Goal: Task Accomplishment & Management: Manage account settings

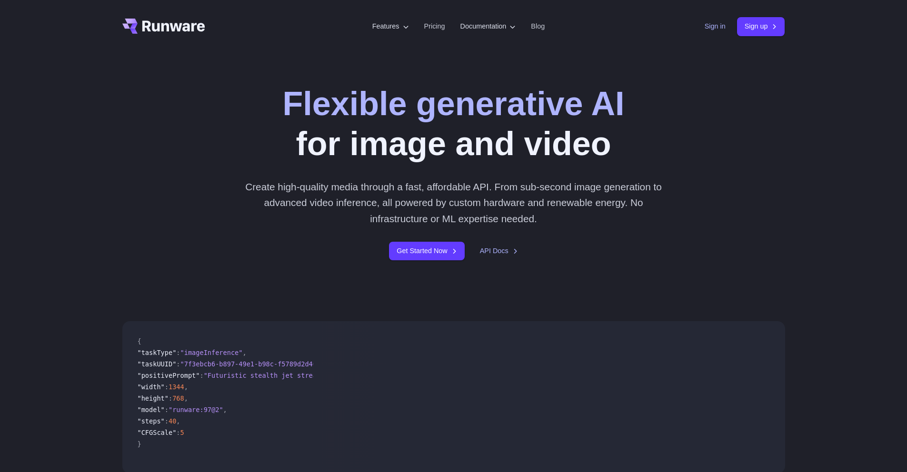
click at [710, 30] on link "Sign in" at bounding box center [715, 26] width 21 height 11
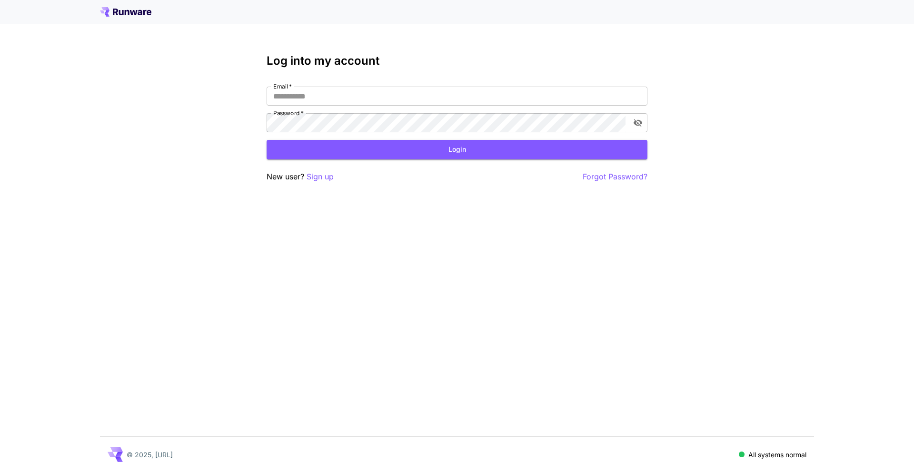
type input "**********"
click at [514, 164] on div "**********" at bounding box center [457, 118] width 381 height 129
click at [510, 156] on button "Login" at bounding box center [457, 150] width 381 height 20
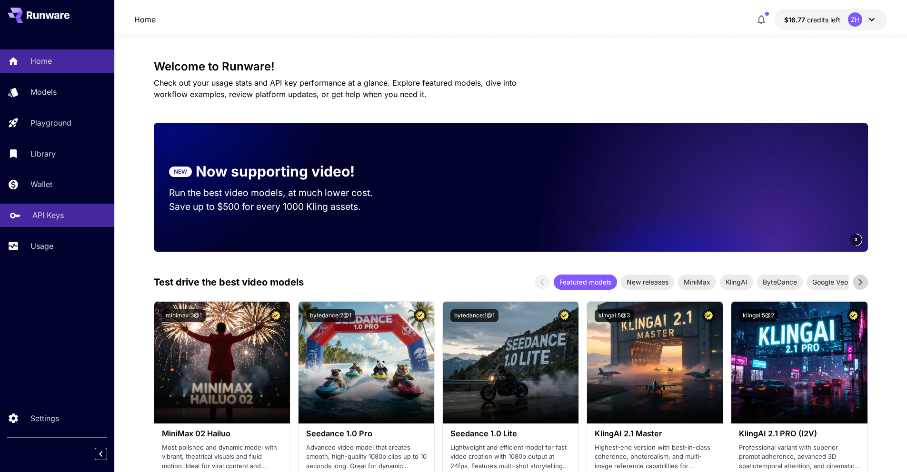
click at [63, 223] on link "API Keys" at bounding box center [57, 215] width 114 height 23
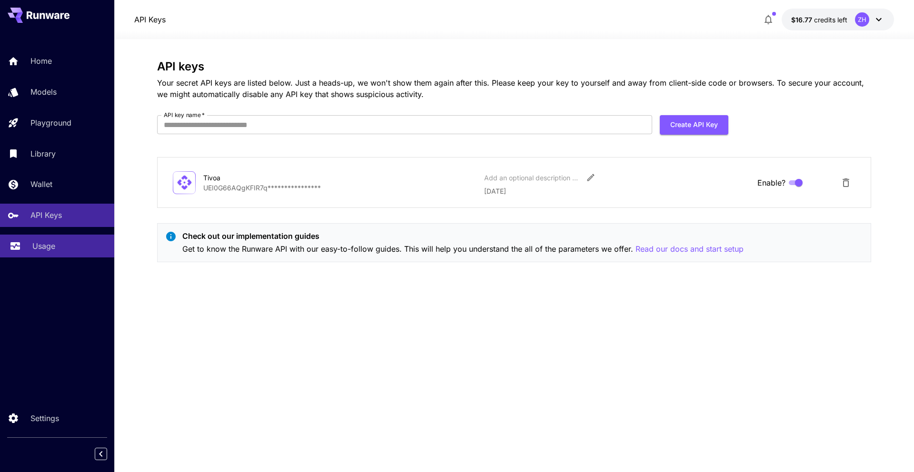
click at [57, 241] on link "Usage" at bounding box center [57, 246] width 114 height 23
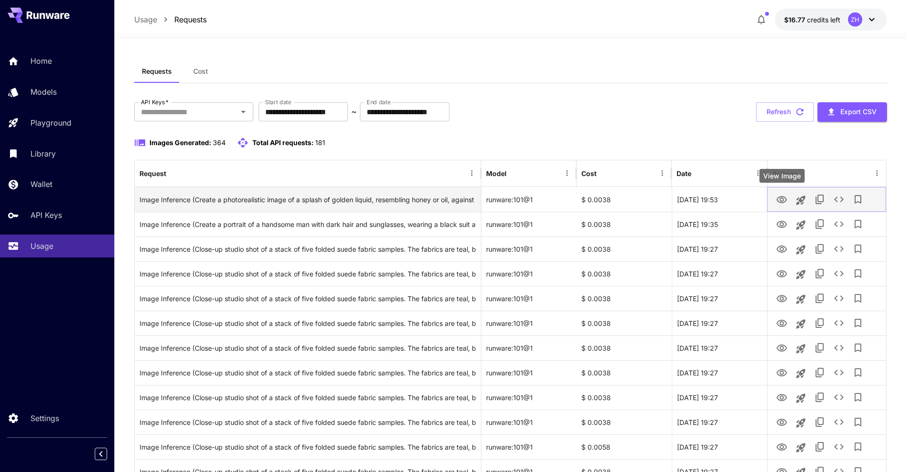
click at [787, 200] on icon "View Image" at bounding box center [782, 199] width 10 height 7
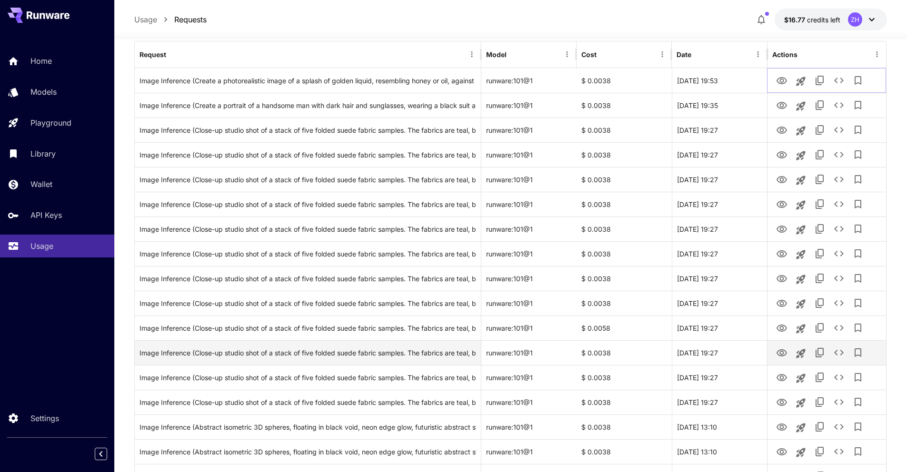
scroll to position [122, 0]
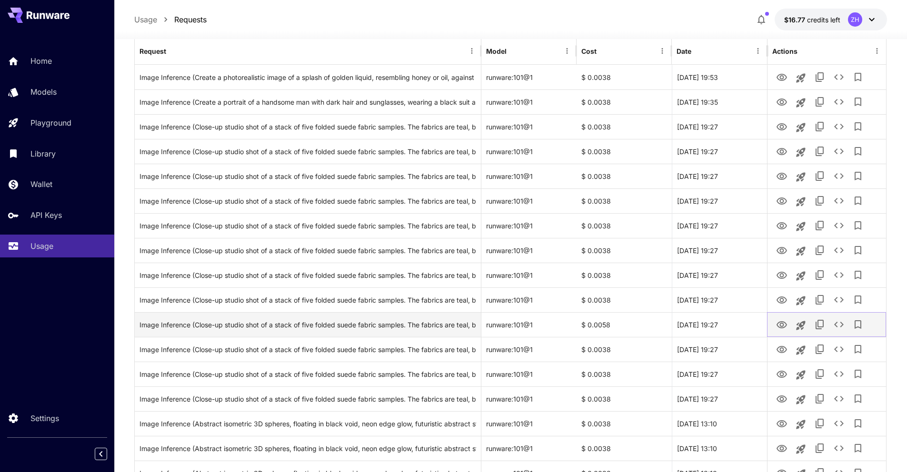
click at [782, 323] on icon "View Image" at bounding box center [782, 324] width 10 height 7
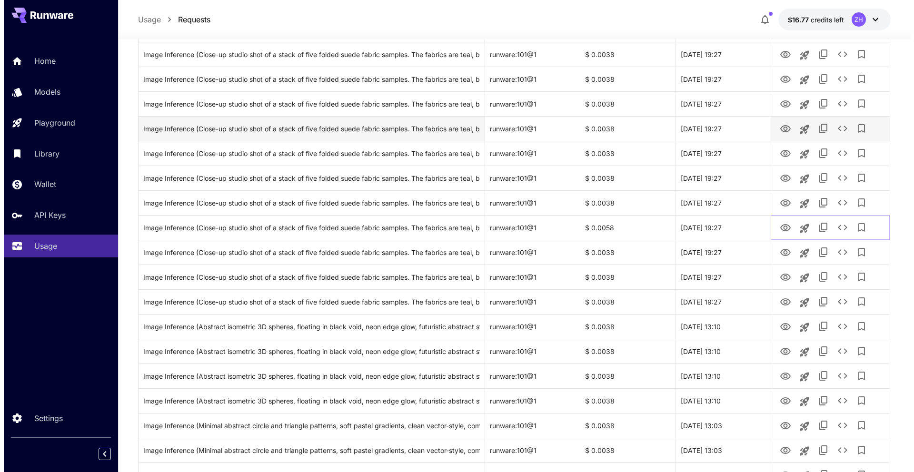
scroll to position [230, 0]
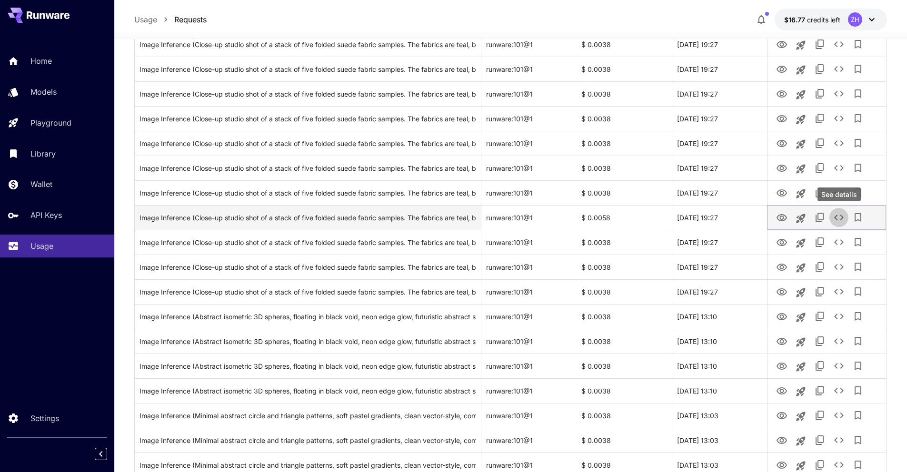
click at [832, 219] on button "See details" at bounding box center [839, 217] width 19 height 19
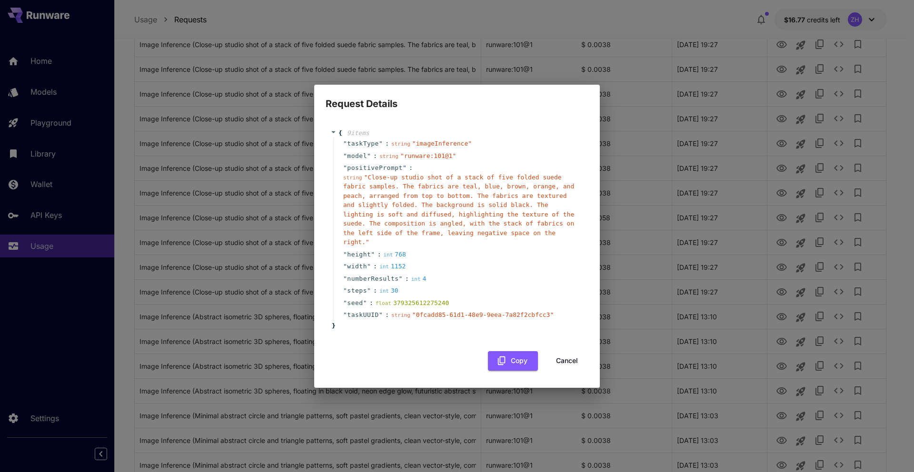
click at [570, 362] on button "Cancel" at bounding box center [567, 361] width 43 height 20
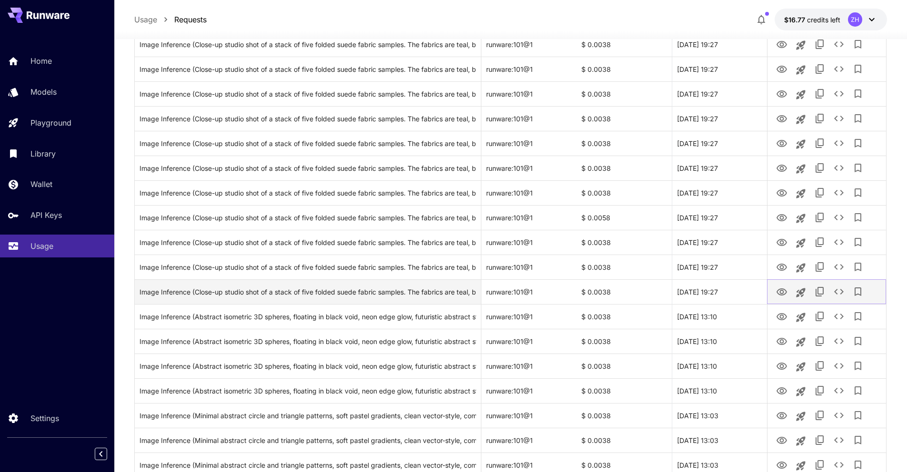
click at [836, 290] on icon "See details" at bounding box center [839, 292] width 10 height 6
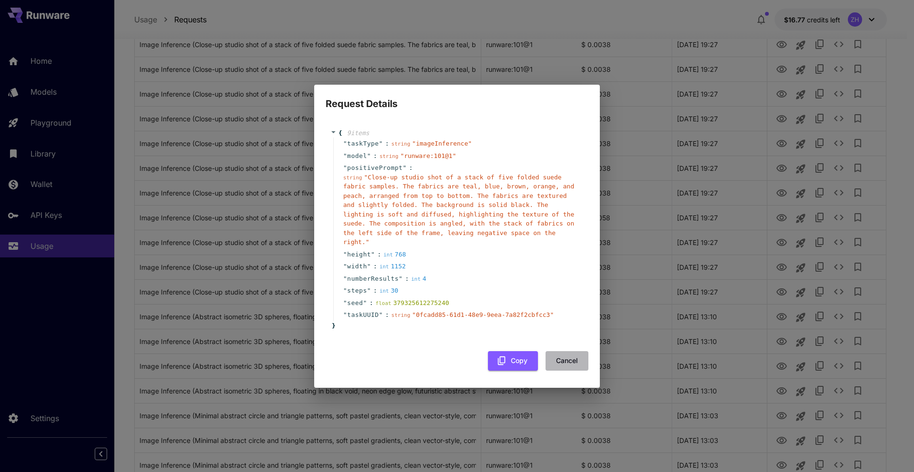
click at [576, 361] on button "Cancel" at bounding box center [567, 361] width 43 height 20
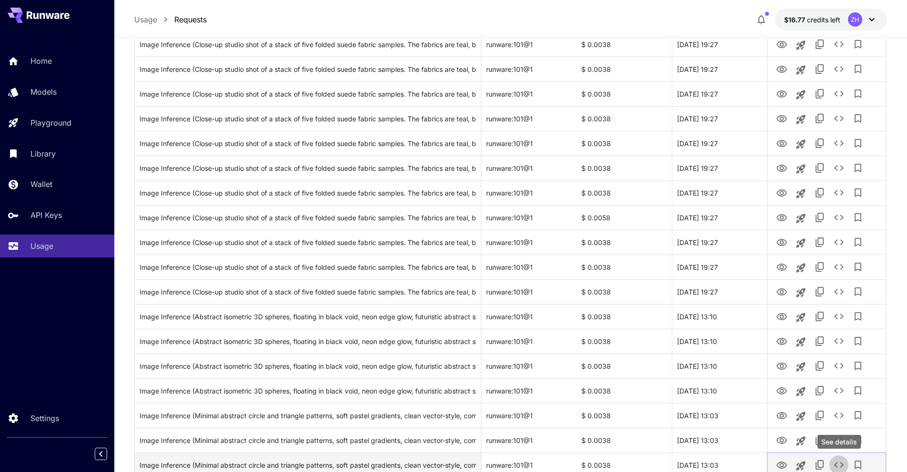
click at [839, 467] on icon "See details" at bounding box center [838, 465] width 11 height 11
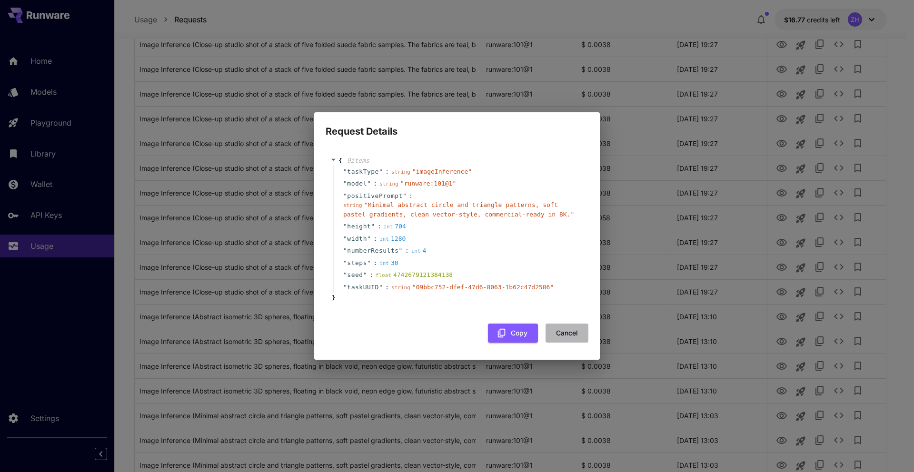
click at [569, 331] on button "Cancel" at bounding box center [567, 334] width 43 height 20
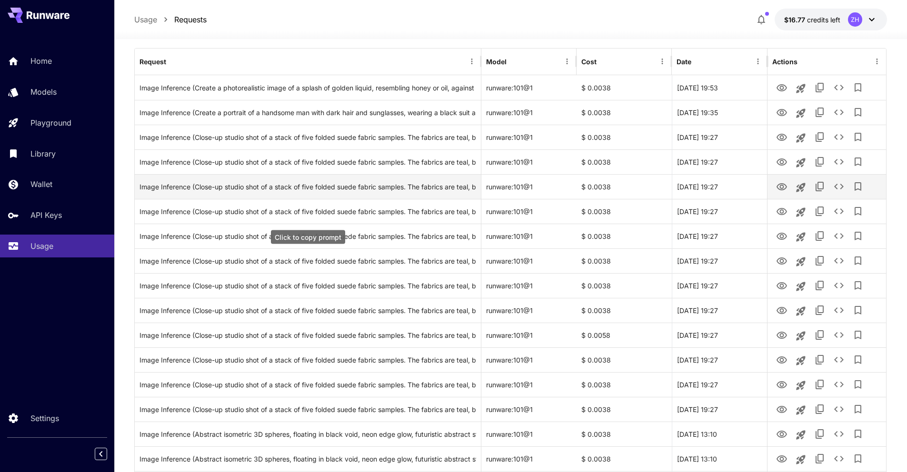
scroll to position [110, 0]
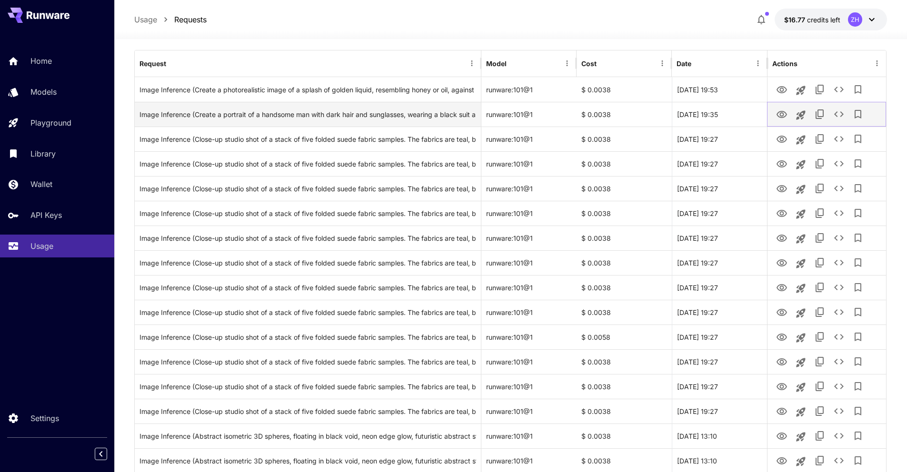
click at [786, 115] on icon "View Image" at bounding box center [782, 114] width 10 height 7
